Goal: Task Accomplishment & Management: Use online tool/utility

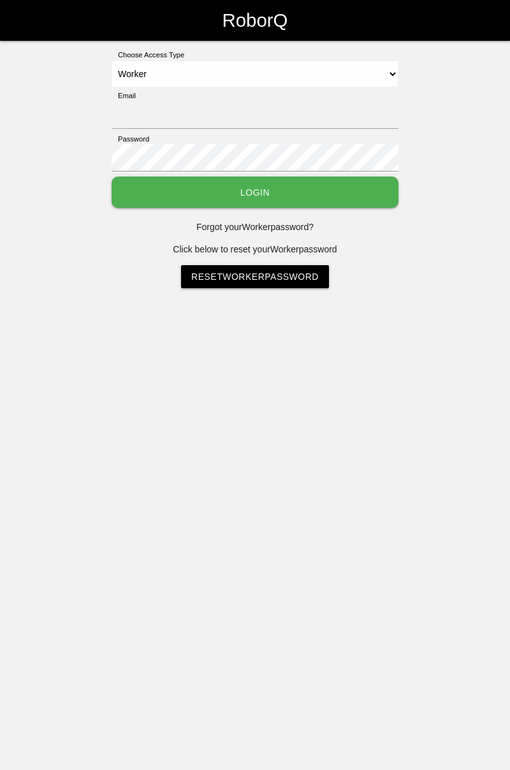
select select "Worker"
click at [254, 103] on input "Email" at bounding box center [255, 114] width 287 height 27
type input "[PERSON_NAME][EMAIL_ADDRESS][DOMAIN_NAME]"
click at [112, 177] on button "Login" at bounding box center [255, 192] width 287 height 31
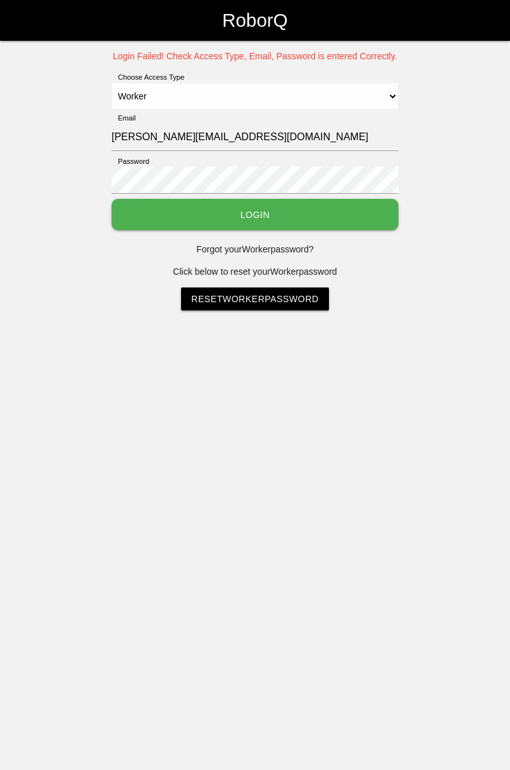
click at [298, 203] on button "Login" at bounding box center [255, 214] width 287 height 31
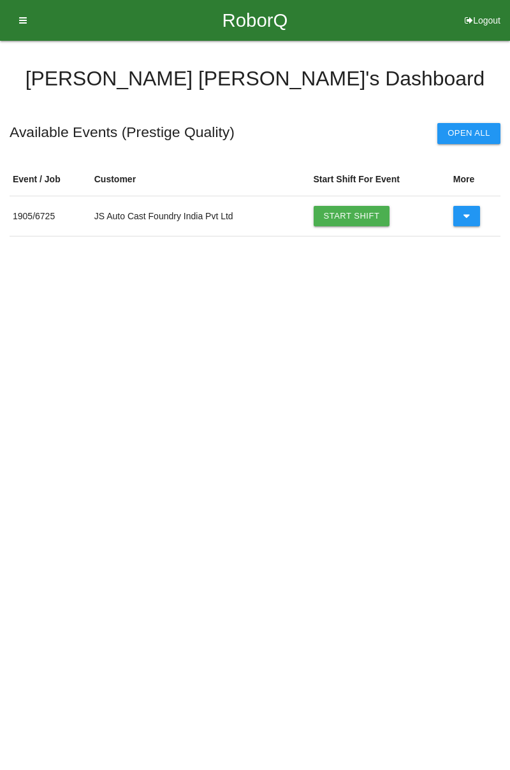
click at [352, 221] on link "Start Shift" at bounding box center [352, 216] width 76 height 20
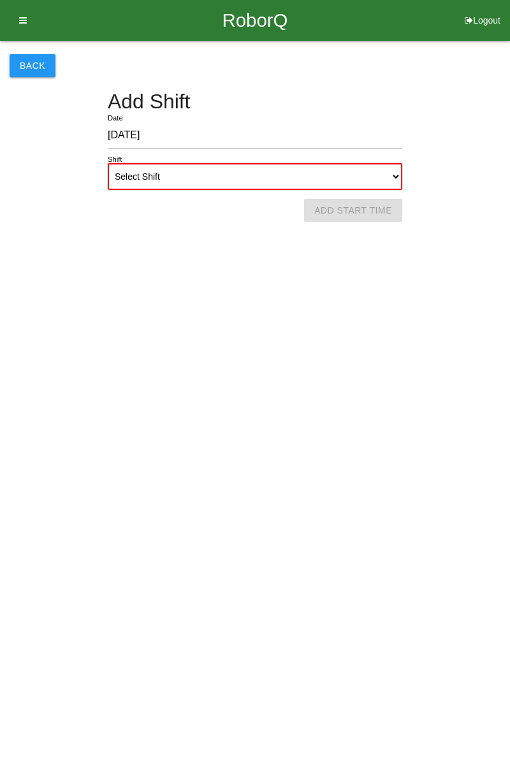
click at [398, 172] on select "Select Shift 1st Shift 2nd Shift 3rd Shift 4th Shift" at bounding box center [255, 176] width 294 height 27
select select "1"
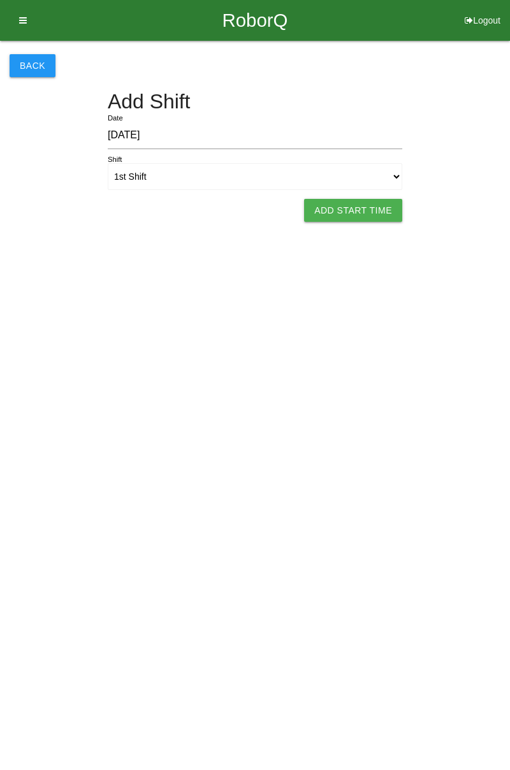
click at [365, 210] on button "Add Start Time" at bounding box center [353, 210] width 98 height 23
select select "7"
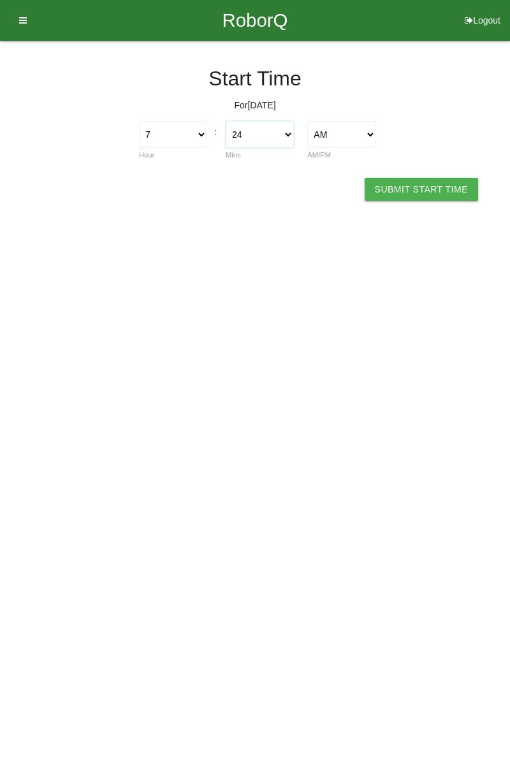
click at [291, 129] on select "00 01 02 03 04 05 06 07 08 09 10 11 12 13 14 15 16 17 18 19 20 21 22 23 24 25 2…" at bounding box center [260, 134] width 68 height 27
select select "0"
click at [424, 186] on button "Submit Start Time" at bounding box center [421, 189] width 113 height 23
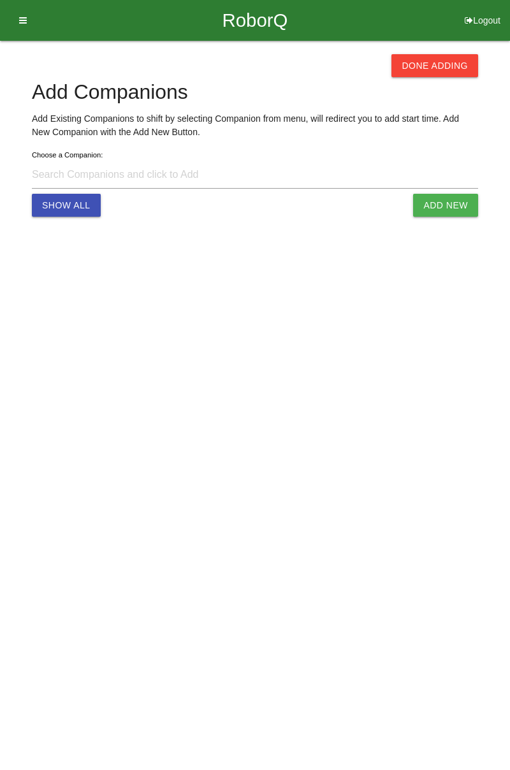
click at [434, 71] on button "Done Adding" at bounding box center [434, 65] width 87 height 23
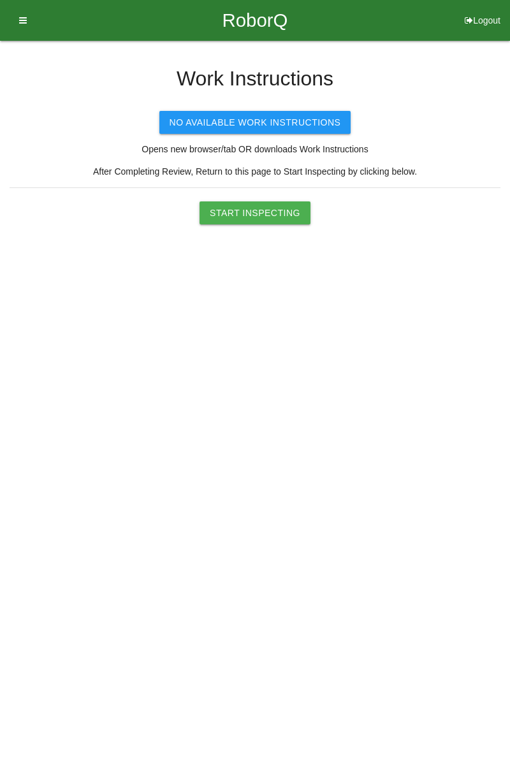
click at [265, 214] on button "Start Inspecting" at bounding box center [254, 212] width 111 height 23
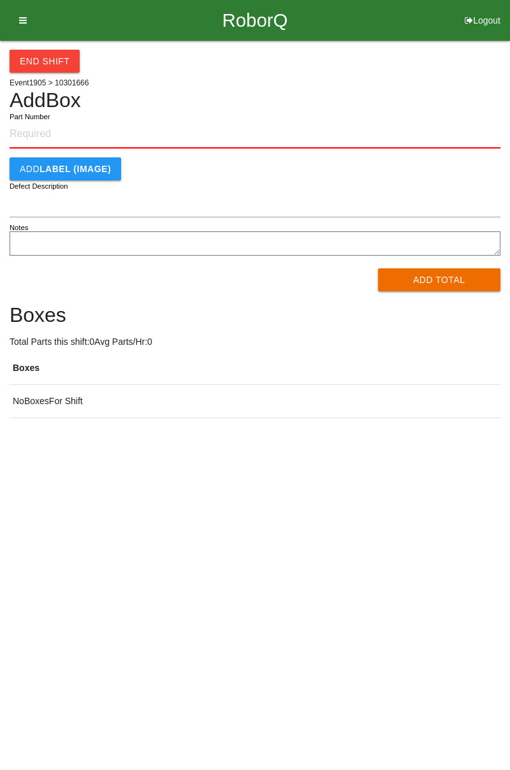
click at [75, 132] on input "Part Number" at bounding box center [255, 134] width 491 height 28
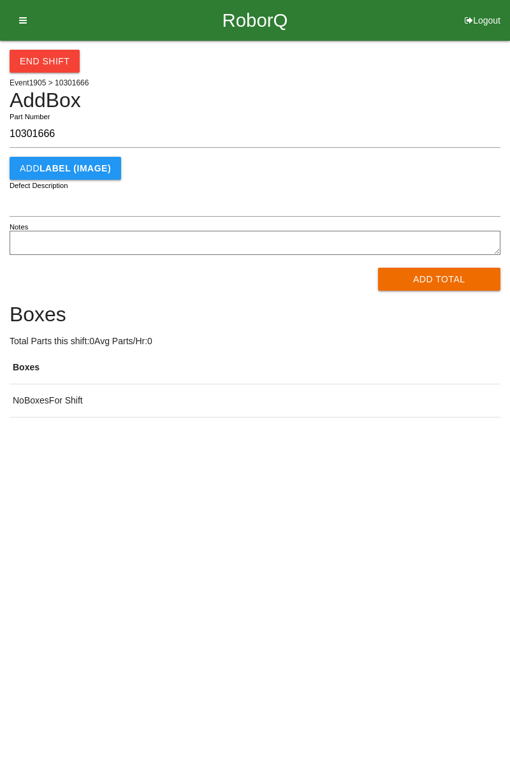
type input "10301666"
click at [426, 408] on td "No Boxes For Shift" at bounding box center [255, 400] width 491 height 33
